Goal: Task Accomplishment & Management: Use online tool/utility

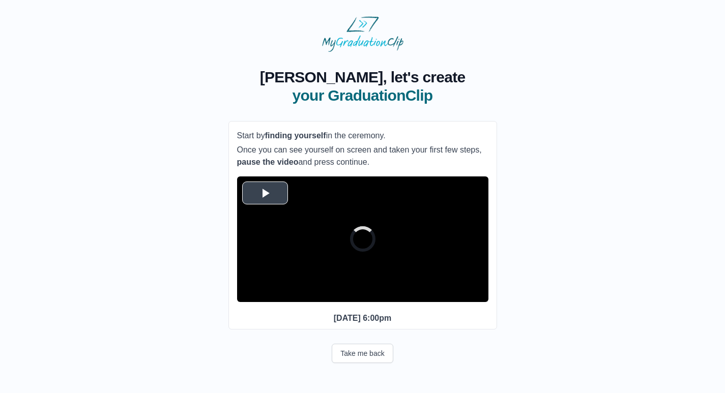
click at [265, 193] on span "Video Player" at bounding box center [265, 193] width 0 height 0
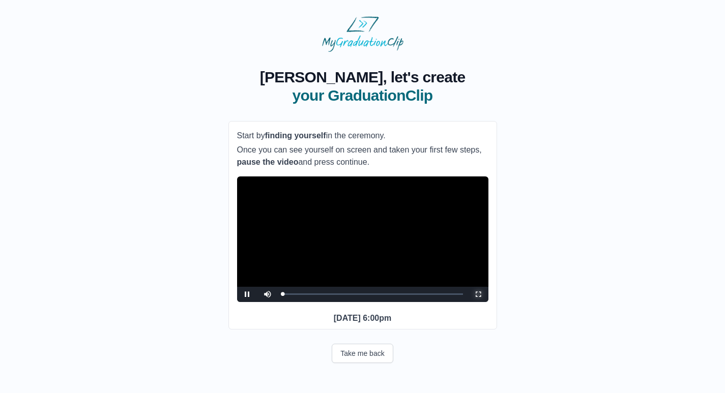
click at [478, 294] on span "Video Player" at bounding box center [478, 294] width 0 height 0
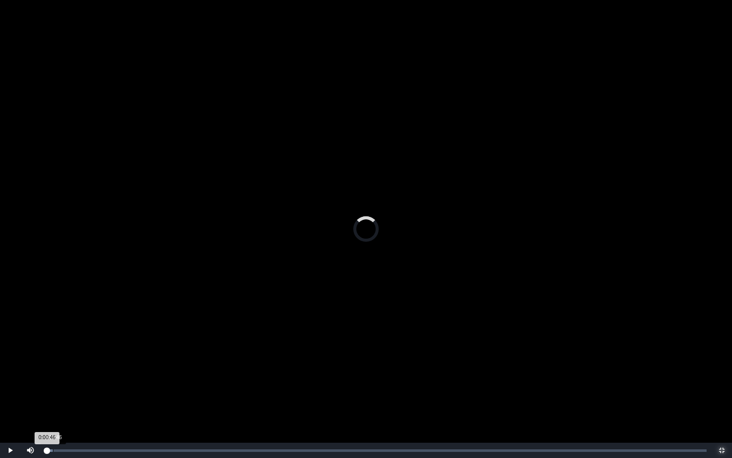
click at [53, 393] on div "Loaded : 0% 0:00:46 0:00:46 Progress : 0%" at bounding box center [376, 449] width 671 height 15
click at [62, 393] on div "0:01:43" at bounding box center [62, 450] width 1 height 3
drag, startPoint x: 66, startPoint y: 451, endPoint x: 78, endPoint y: 452, distance: 12.3
click at [67, 393] on div "Loaded : 0% 0:02:10 0:02:10 Progress : 0%" at bounding box center [376, 450] width 661 height 3
drag, startPoint x: 411, startPoint y: 449, endPoint x: 418, endPoint y: 449, distance: 6.6
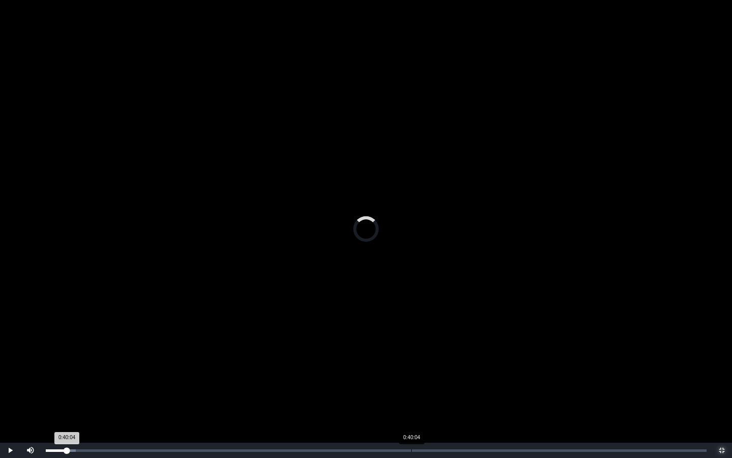
click at [411, 393] on div "Loaded : 0% 0:40:04 0:40:04 Progress : 0%" at bounding box center [376, 449] width 671 height 15
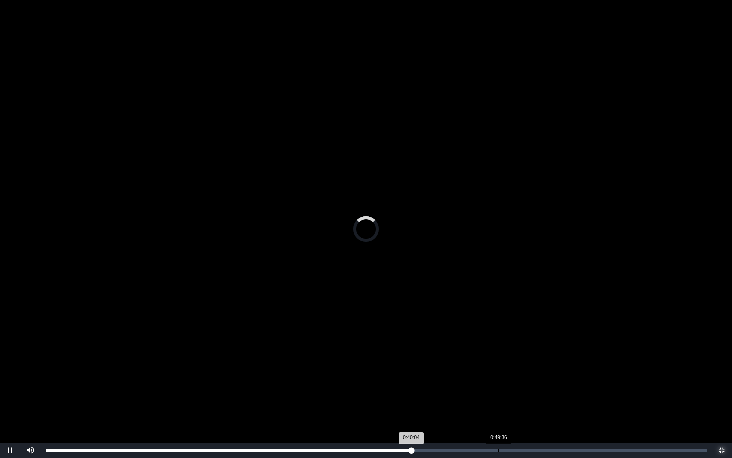
click at [498, 393] on div "0:49:36" at bounding box center [498, 450] width 1 height 3
click at [235, 393] on div "0:20:43" at bounding box center [235, 450] width 1 height 3
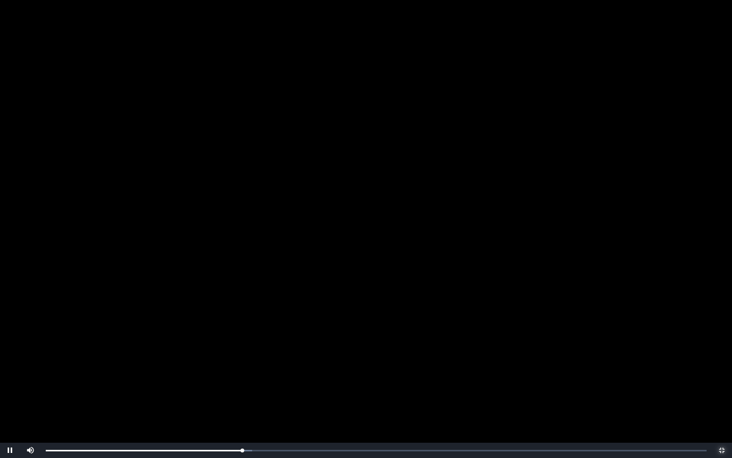
click at [722, 393] on span "Video Player" at bounding box center [722, 450] width 0 height 0
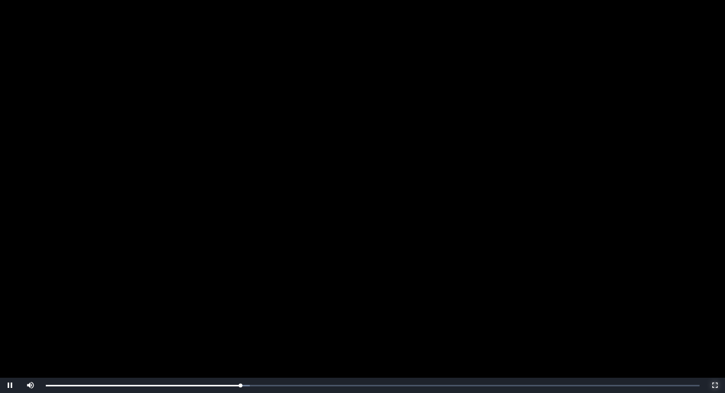
scroll to position [64, 0]
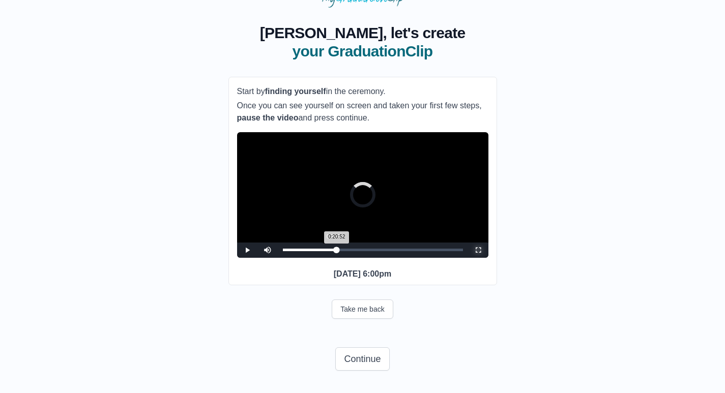
click at [335, 249] on div "0:20:52 Progress : 0%" at bounding box center [310, 250] width 54 height 3
click at [478, 250] on span "Video Player" at bounding box center [478, 250] width 0 height 0
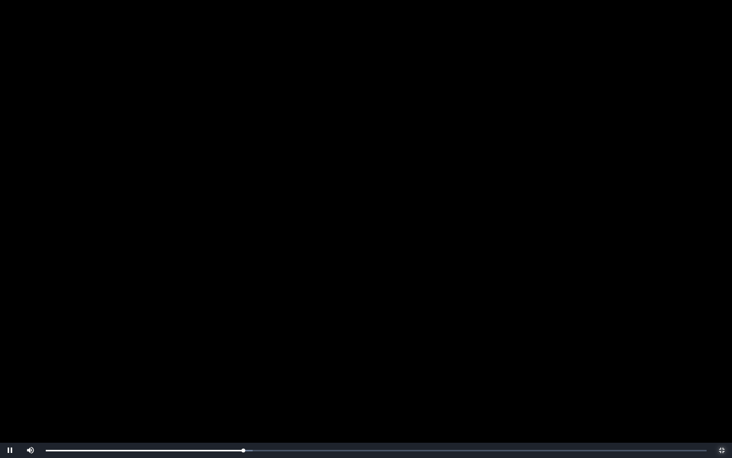
click at [722, 393] on span "Video Player" at bounding box center [722, 450] width 0 height 0
